Goal: Check status: Check status

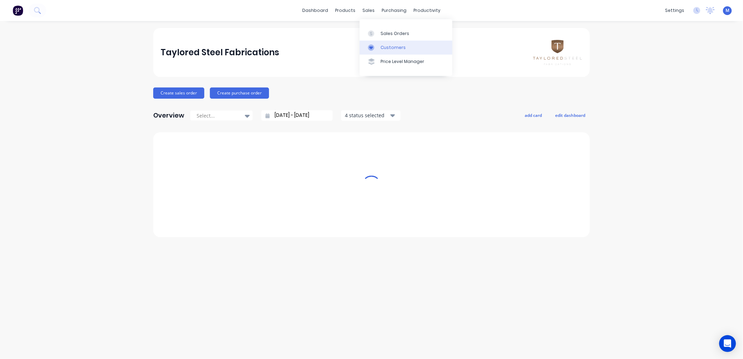
click at [378, 47] on div at bounding box center [373, 47] width 10 height 6
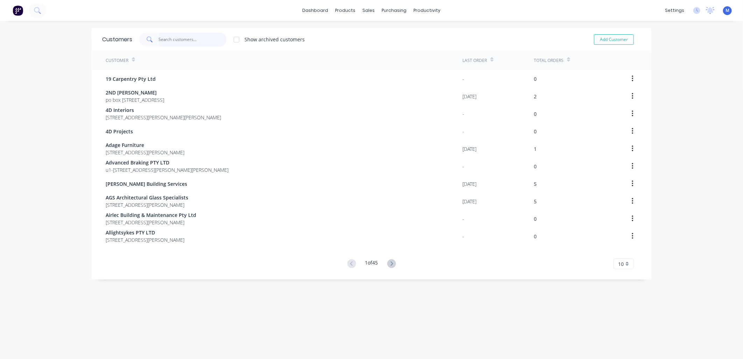
click at [168, 40] on input "text" at bounding box center [193, 40] width 68 height 14
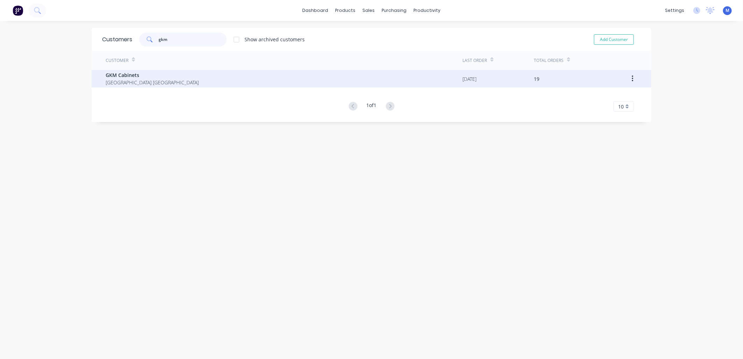
type input "gkm"
click at [146, 71] on span "GKM Cabinets" at bounding box center [152, 74] width 93 height 7
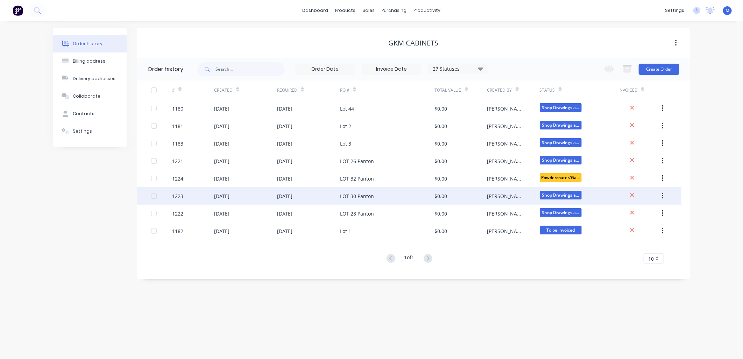
click at [355, 193] on div "LOT 30 Panton" at bounding box center [357, 195] width 34 height 7
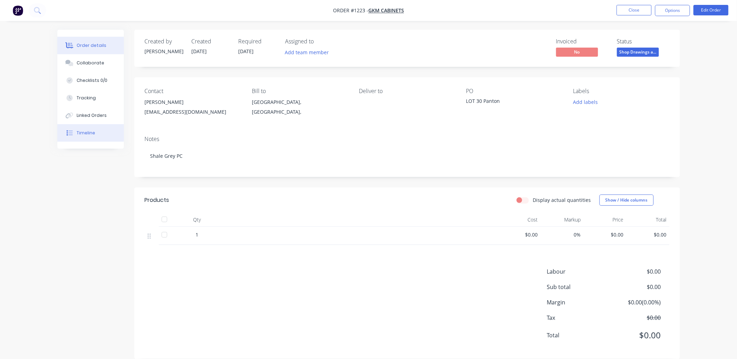
click at [86, 128] on button "Timeline" at bounding box center [90, 132] width 66 height 17
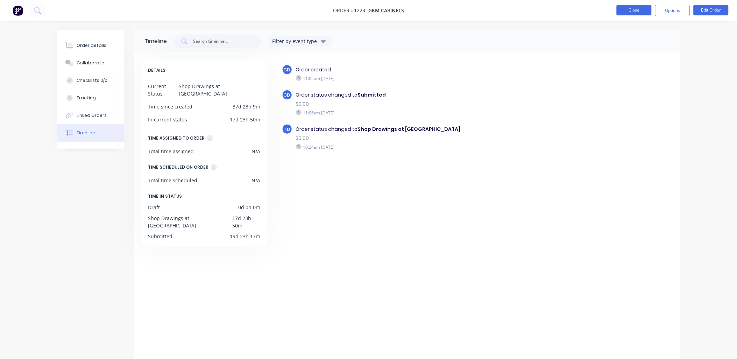
click at [620, 9] on button "Close" at bounding box center [634, 10] width 35 height 10
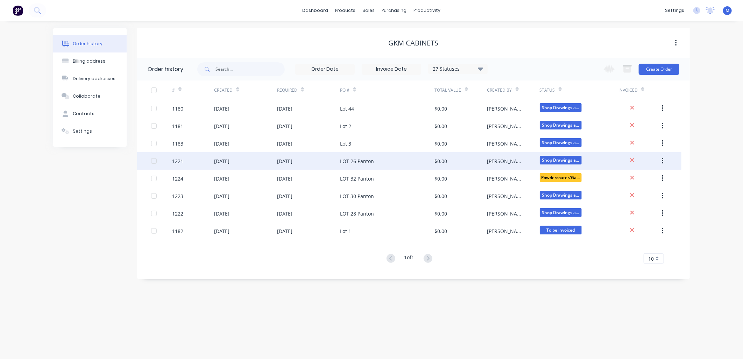
click at [367, 159] on div "LOT 26 Panton" at bounding box center [357, 160] width 34 height 7
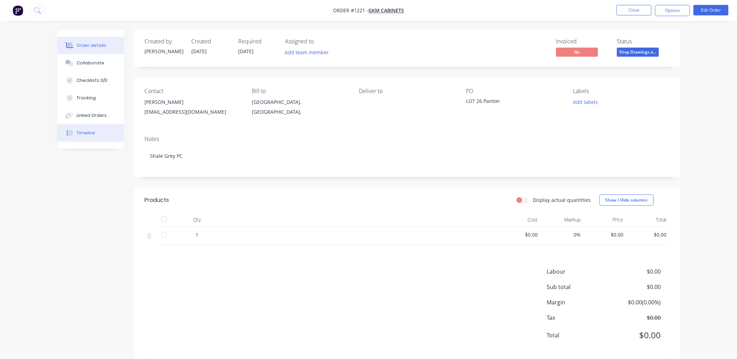
click at [74, 128] on button "Timeline" at bounding box center [90, 132] width 66 height 17
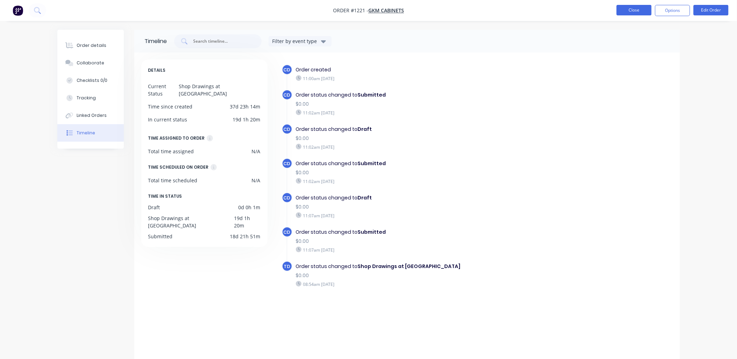
click at [628, 10] on button "Close" at bounding box center [634, 10] width 35 height 10
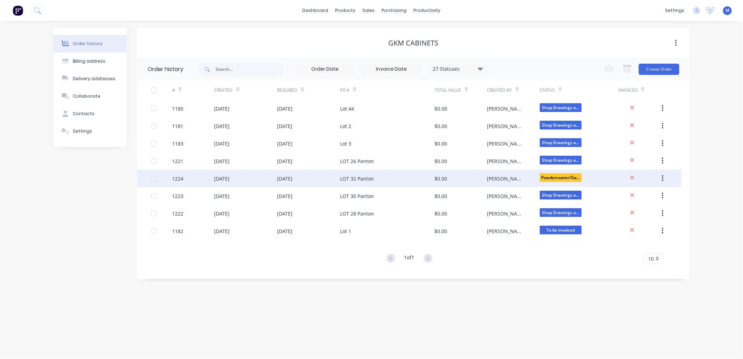
click at [365, 176] on div "LOT 32 Panton" at bounding box center [357, 178] width 34 height 7
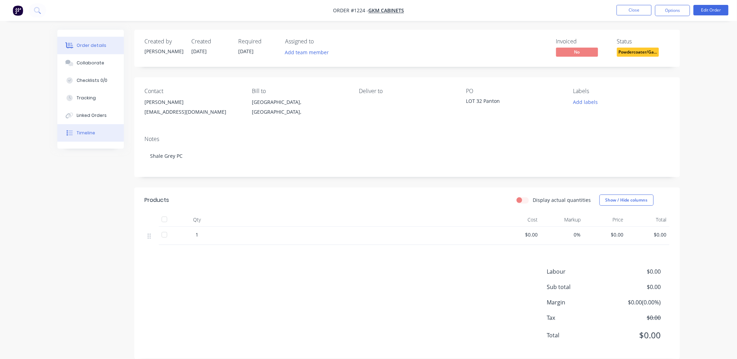
click at [94, 131] on div "Timeline" at bounding box center [86, 133] width 19 height 6
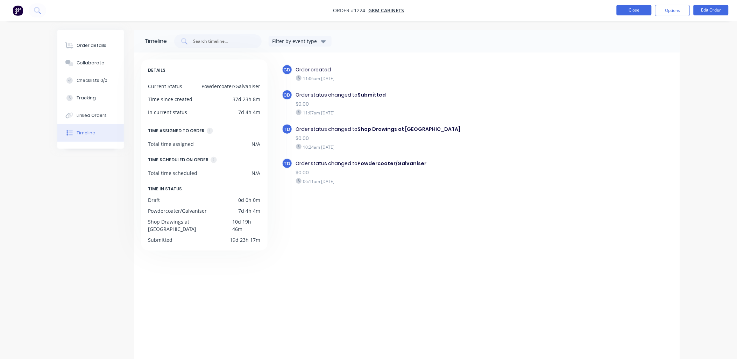
click at [625, 11] on button "Close" at bounding box center [634, 10] width 35 height 10
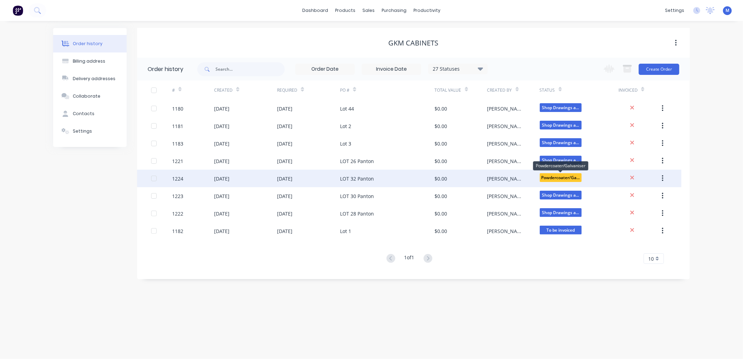
click at [562, 176] on span "Powdercoater/Ga..." at bounding box center [561, 177] width 42 height 9
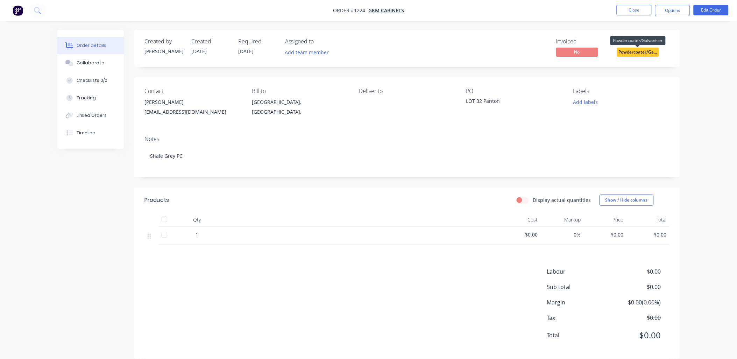
click at [643, 51] on span "Powdercoater/Ga..." at bounding box center [638, 52] width 42 height 9
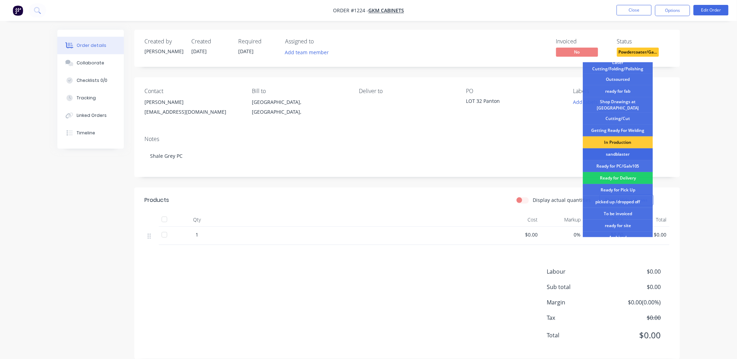
scroll to position [78, 0]
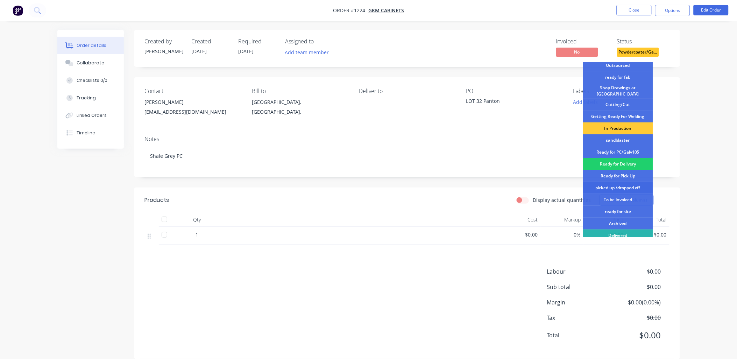
click at [619, 182] on div "picked up /dropped off" at bounding box center [618, 188] width 70 height 12
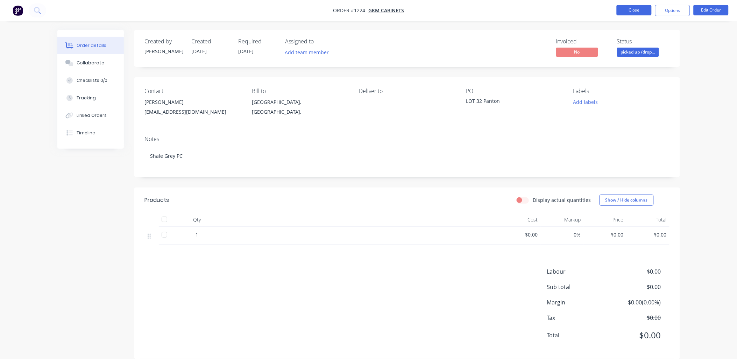
click at [641, 9] on button "Close" at bounding box center [634, 10] width 35 height 10
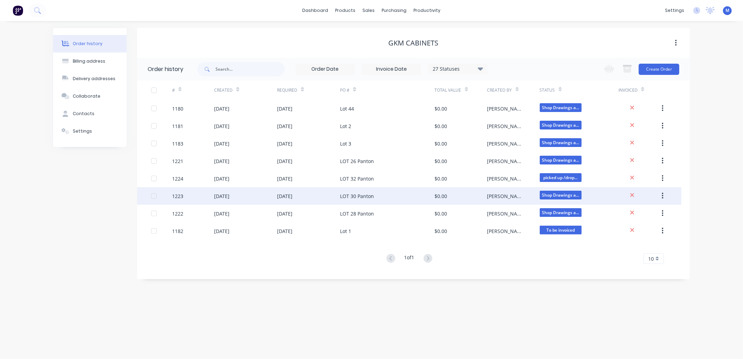
click at [358, 194] on div "LOT 30 Panton" at bounding box center [357, 195] width 34 height 7
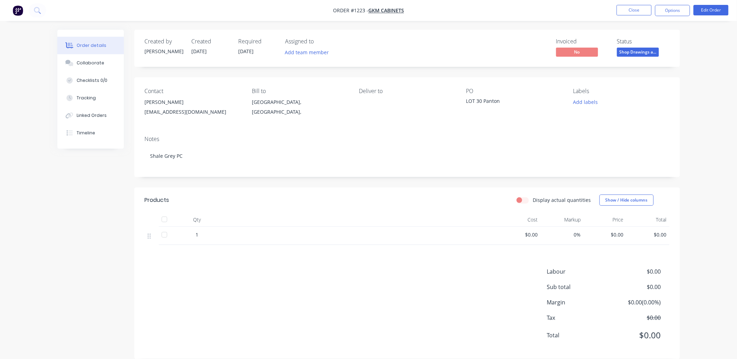
click at [629, 51] on span "Shop Drawings a..." at bounding box center [638, 52] width 42 height 9
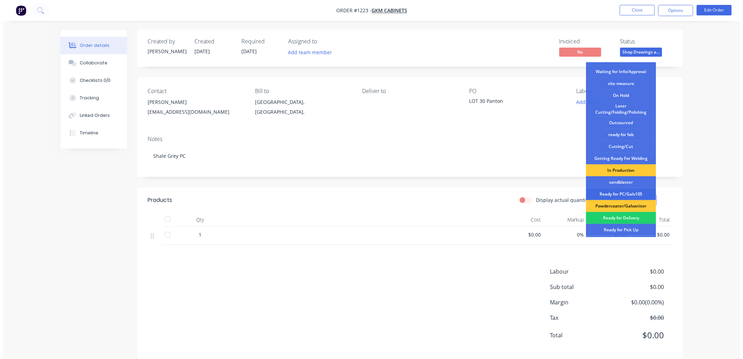
scroll to position [78, 0]
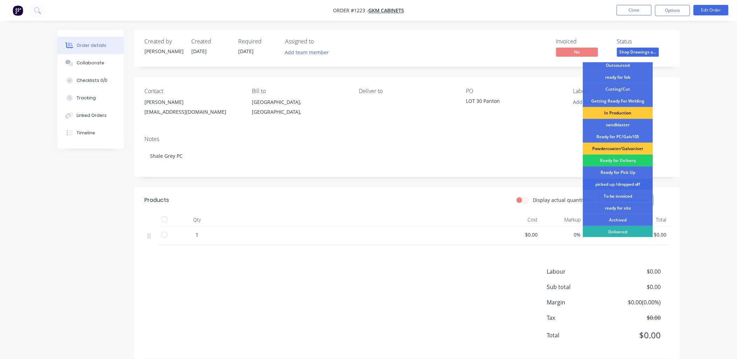
click at [623, 181] on div "picked up /dropped off" at bounding box center [618, 184] width 70 height 12
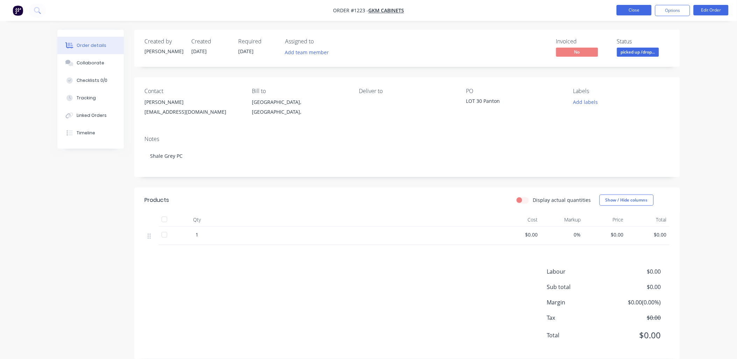
click at [635, 11] on button "Close" at bounding box center [634, 10] width 35 height 10
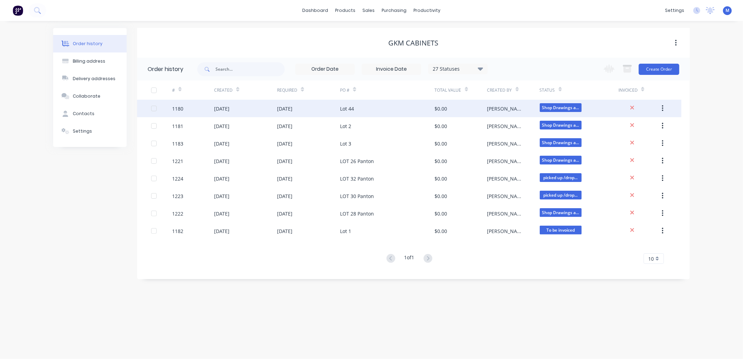
click at [348, 105] on div "Lot 44" at bounding box center [347, 108] width 14 height 7
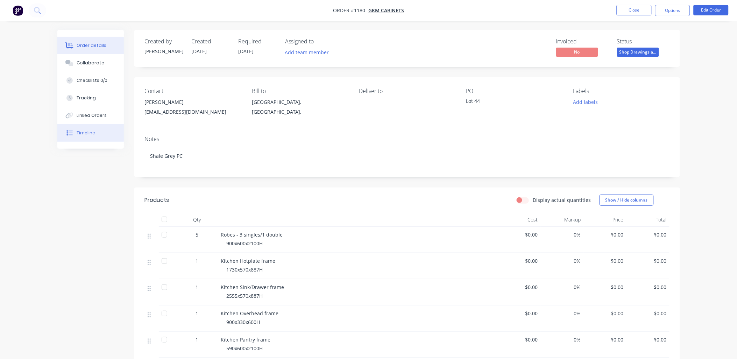
click at [91, 132] on div "Timeline" at bounding box center [86, 133] width 19 height 6
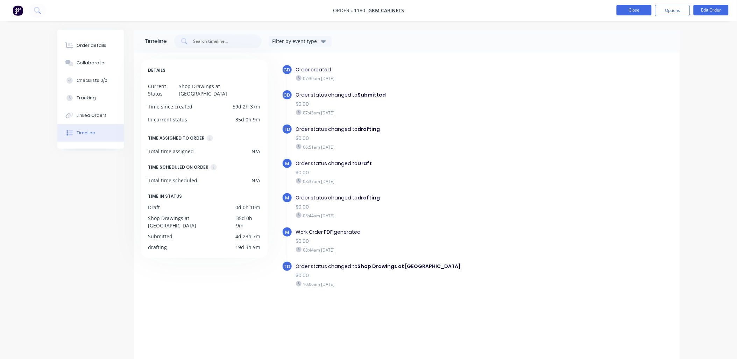
click at [629, 7] on button "Close" at bounding box center [634, 10] width 35 height 10
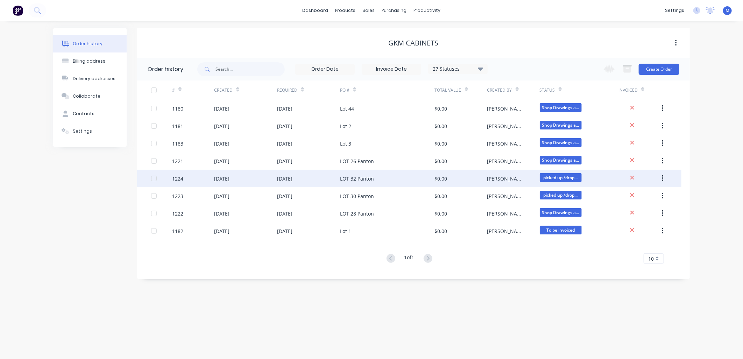
click at [370, 177] on div "LOT 32 Panton" at bounding box center [357, 178] width 34 height 7
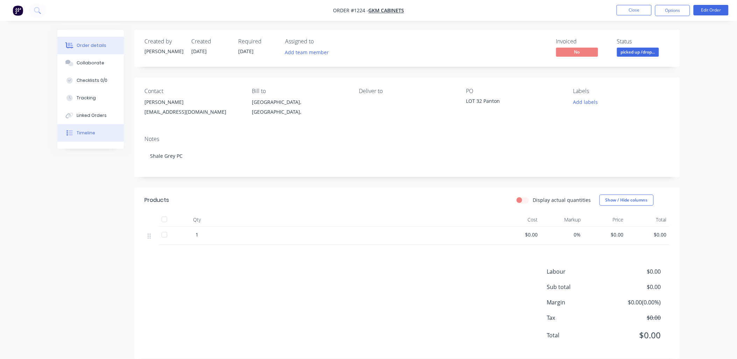
click at [86, 131] on div "Timeline" at bounding box center [86, 133] width 19 height 6
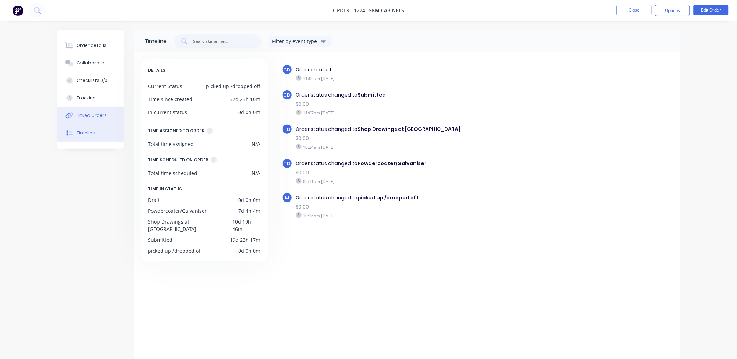
click at [90, 118] on button "Linked Orders" at bounding box center [90, 115] width 66 height 17
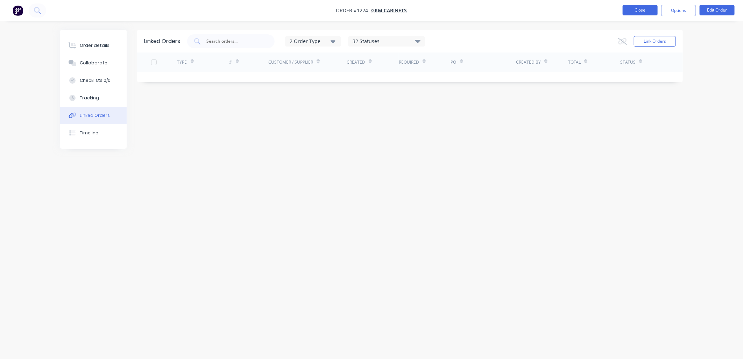
click at [648, 12] on button "Close" at bounding box center [640, 10] width 35 height 10
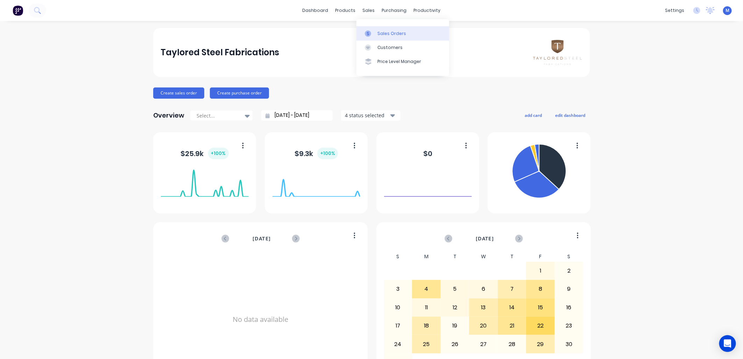
click at [384, 34] on div "Sales Orders" at bounding box center [392, 33] width 29 height 6
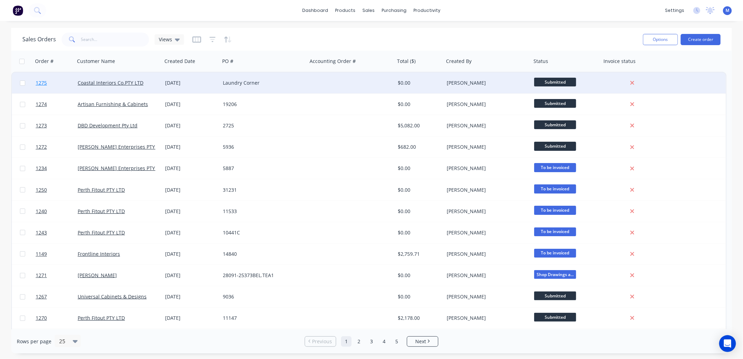
click at [40, 82] on span "1275" at bounding box center [41, 82] width 11 height 7
